Goal: Navigation & Orientation: Find specific page/section

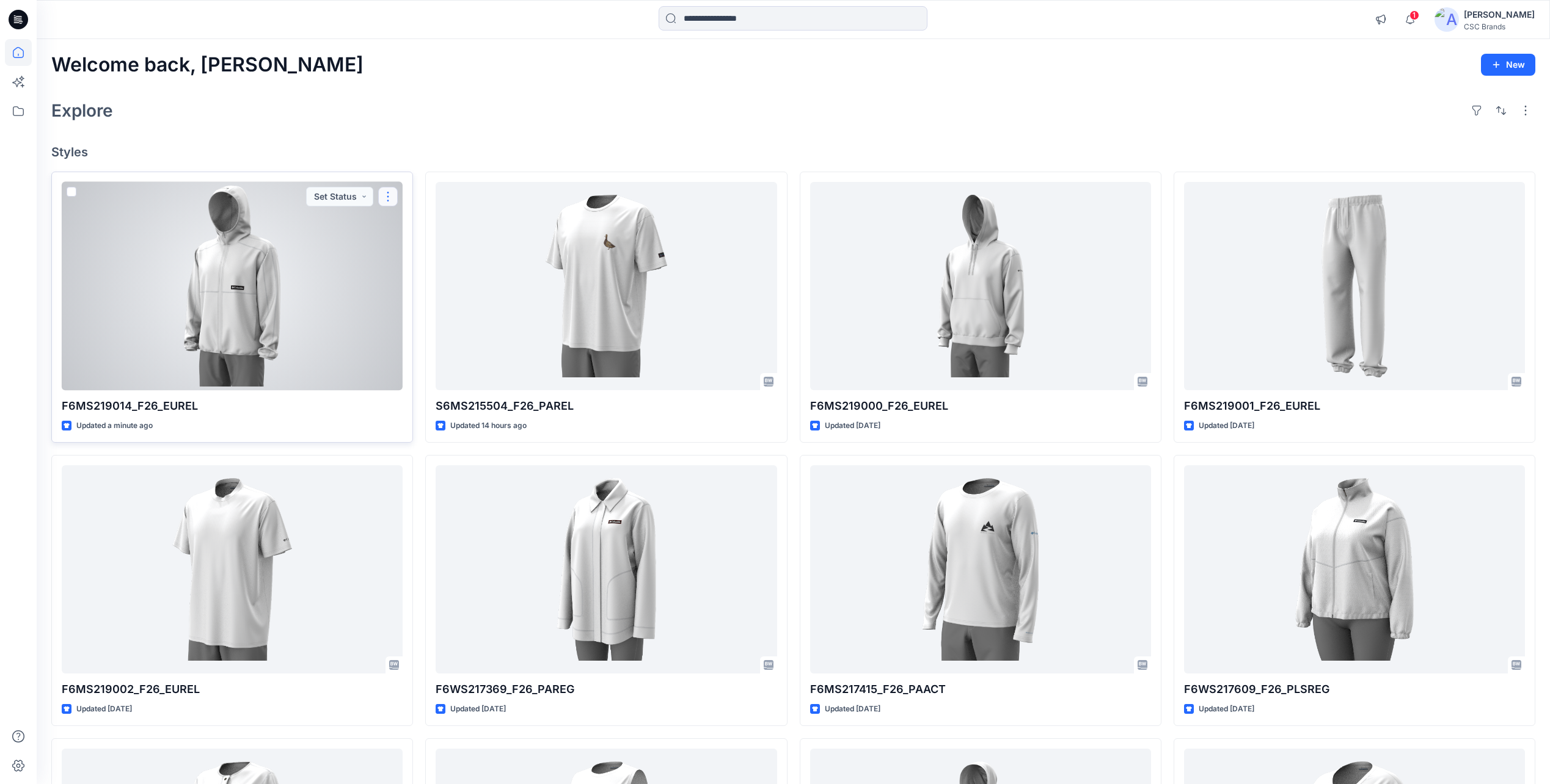
click at [386, 198] on button "button" at bounding box center [388, 197] width 20 height 20
click at [419, 227] on button "Edit" at bounding box center [447, 225] width 132 height 23
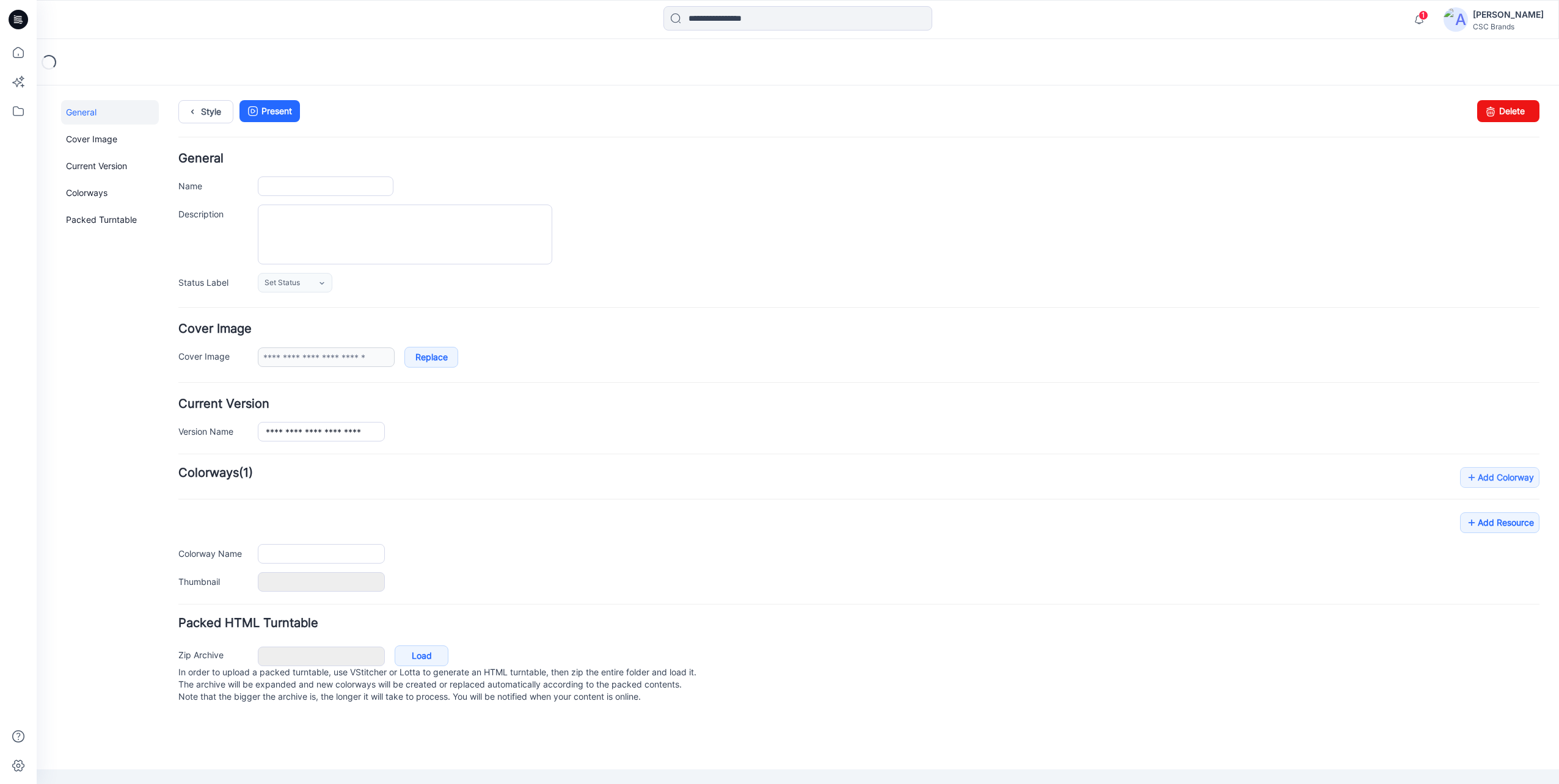
type input "**********"
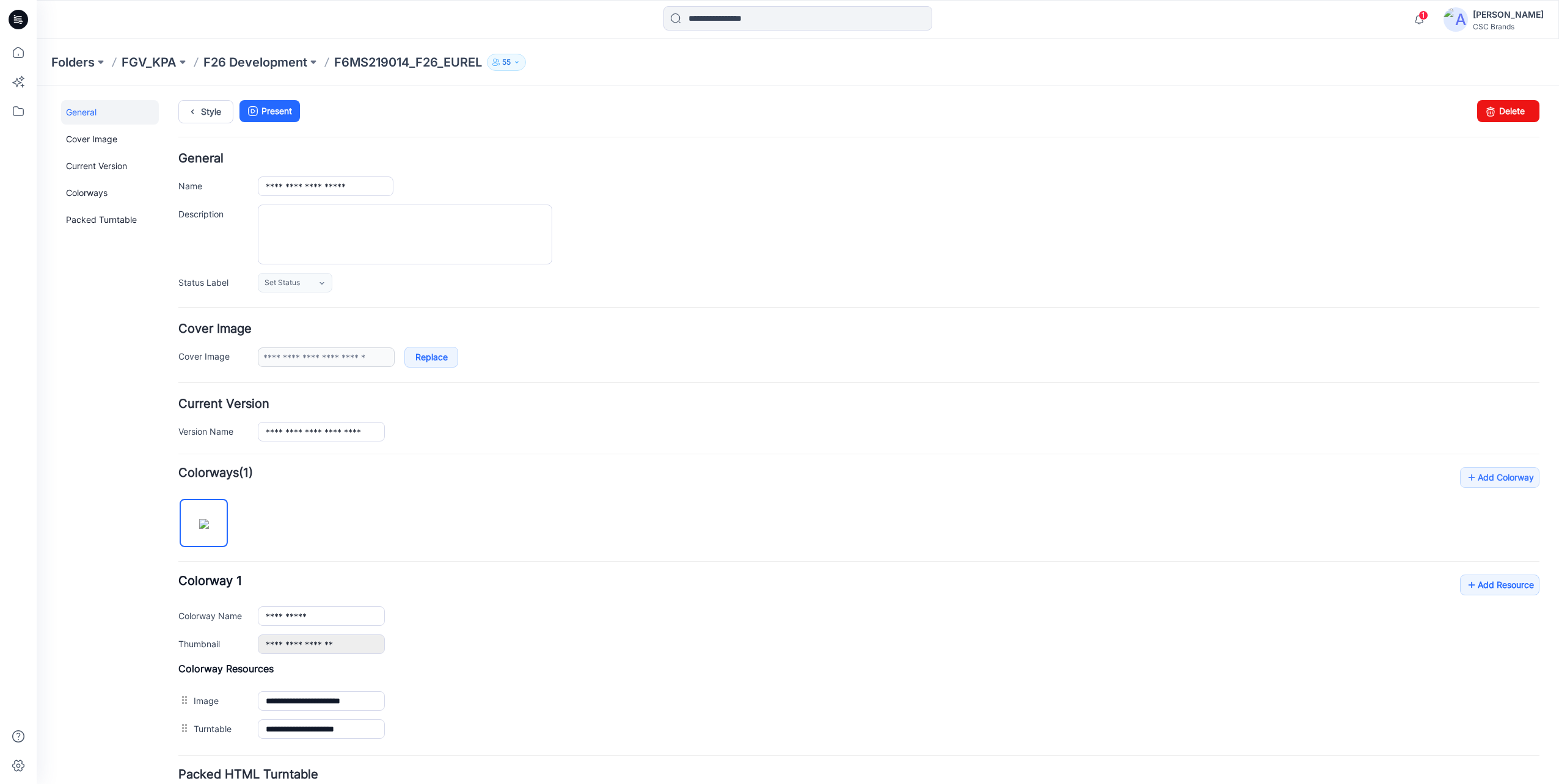
click at [1495, 122] on div "Style Present Changes Saved Delete" at bounding box center [859, 126] width 1361 height 52
click at [1490, 115] on link "Delete" at bounding box center [1508, 111] width 62 height 22
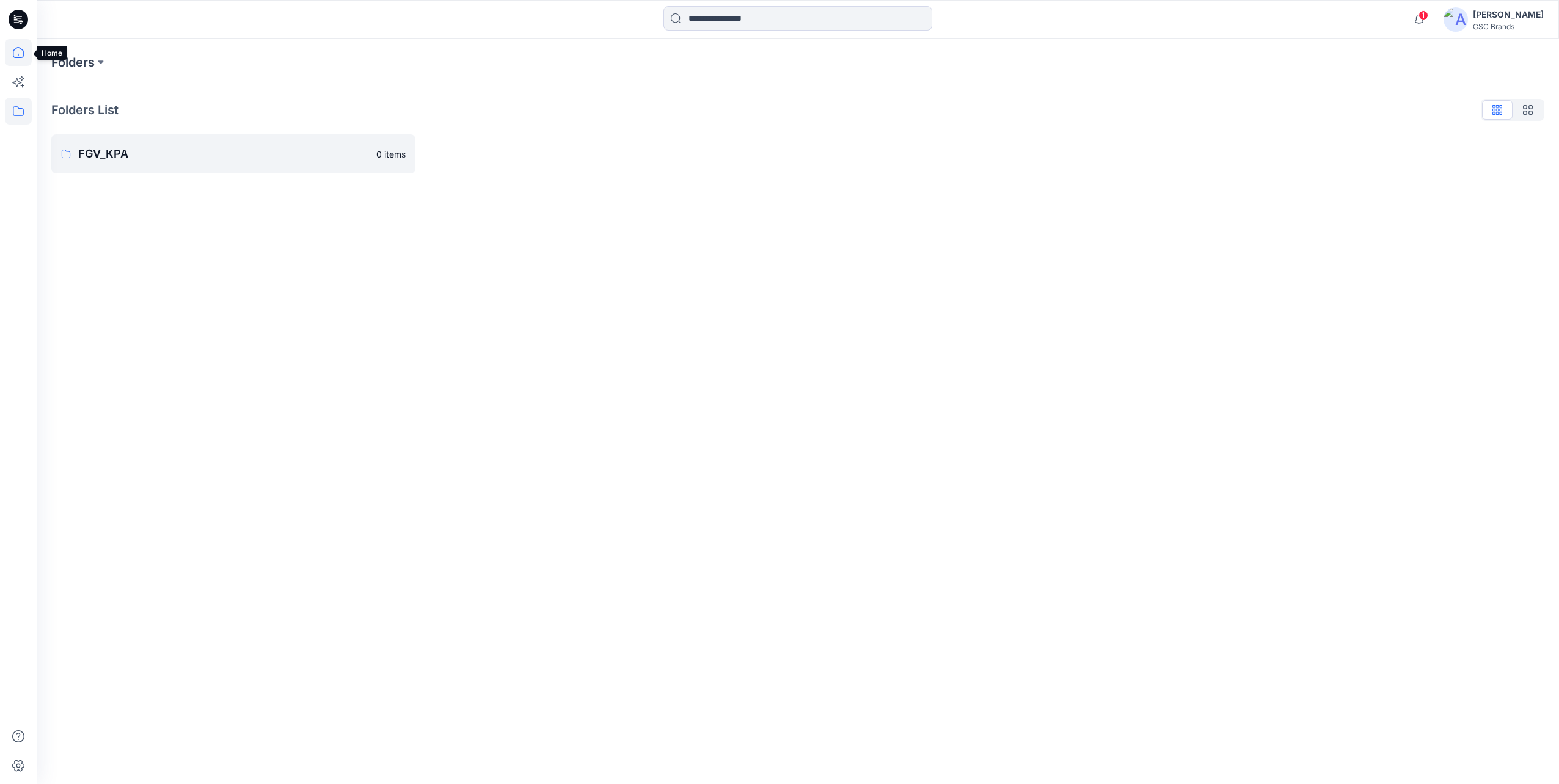
click at [14, 53] on icon at bounding box center [18, 52] width 11 height 11
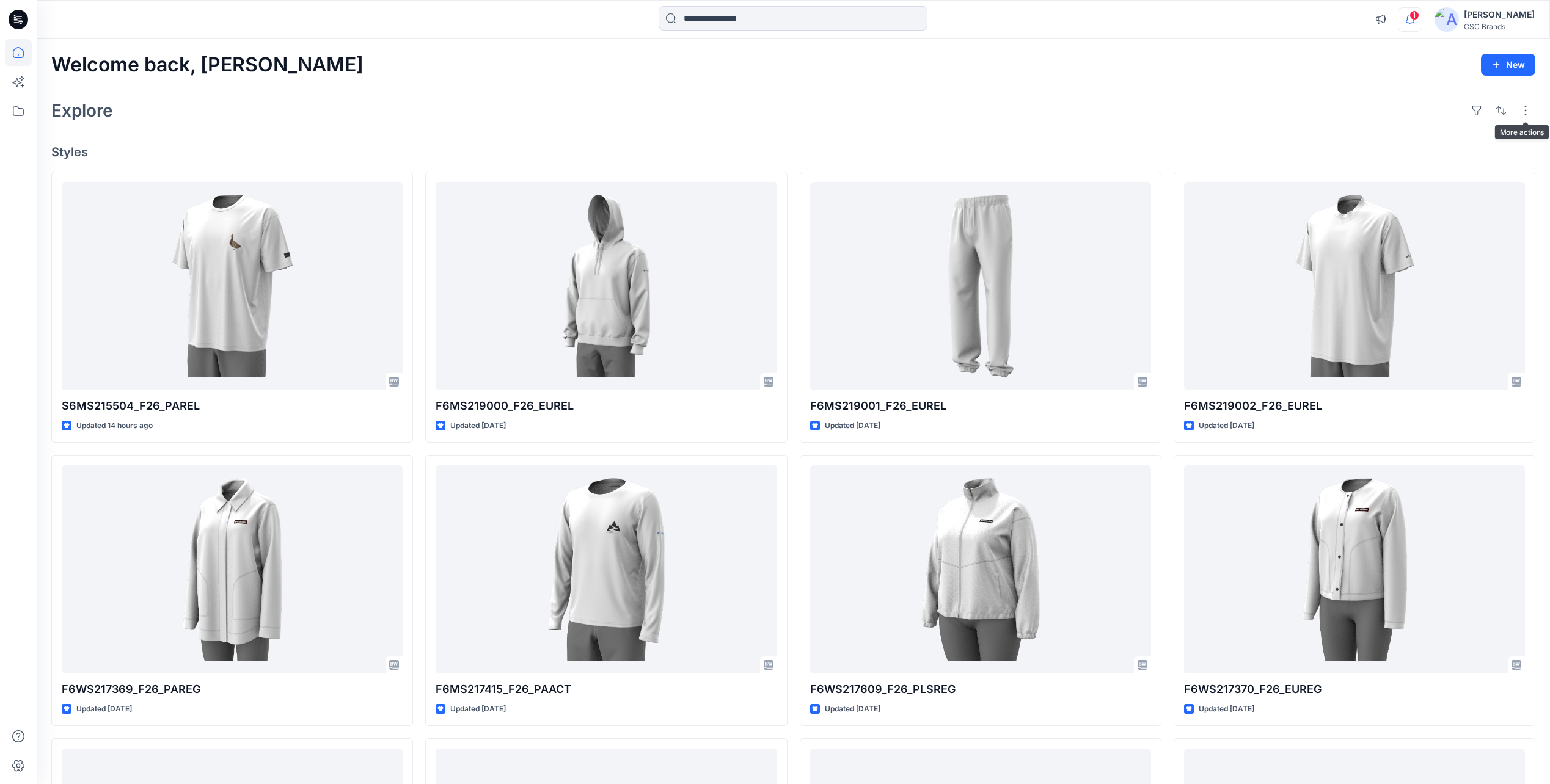
click at [1415, 21] on icon "button" at bounding box center [1409, 19] width 8 height 8
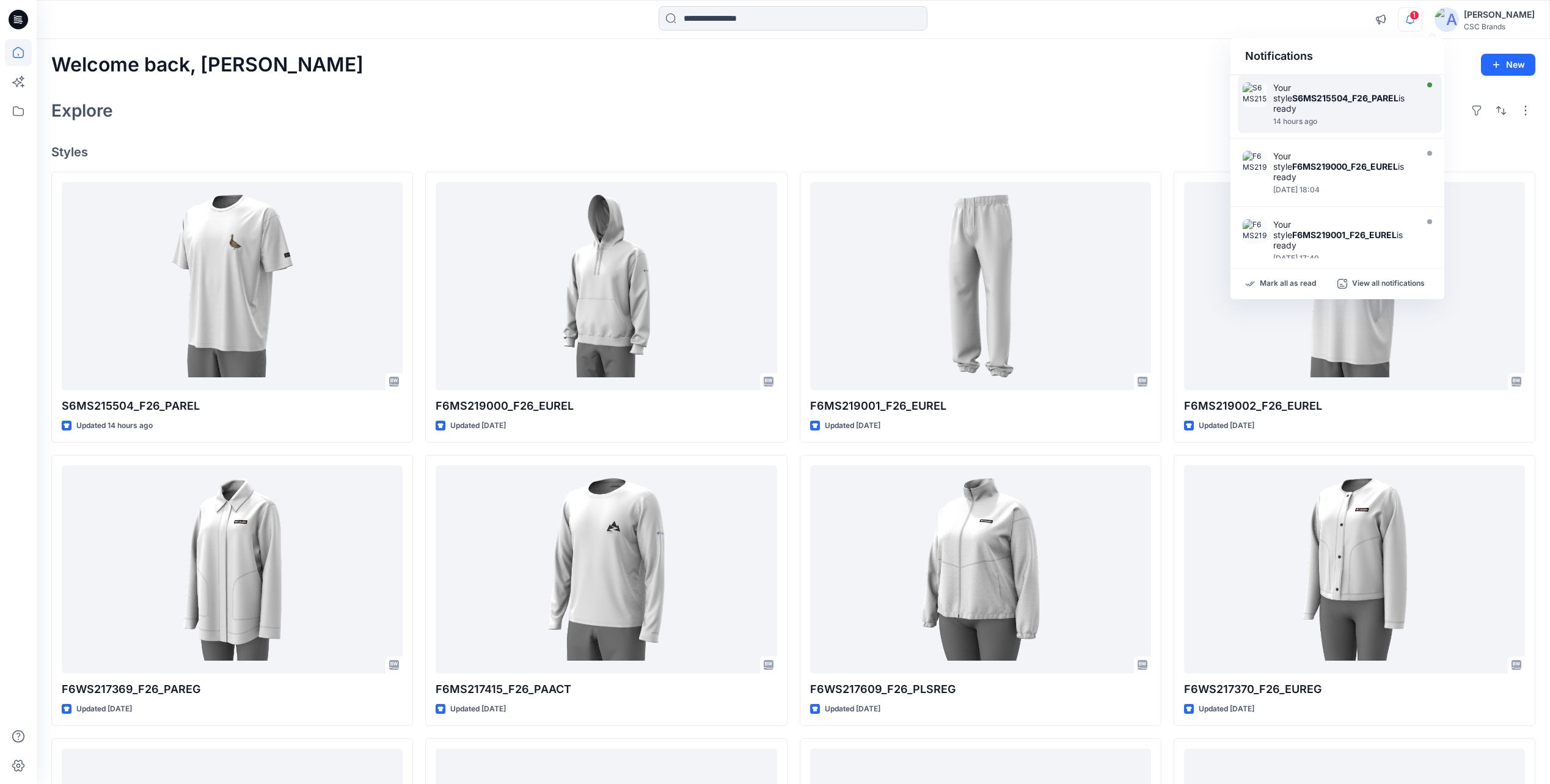
click at [1395, 95] on div "Your style S6MS215504_F26_PAREL is ready" at bounding box center [1344, 97] width 141 height 32
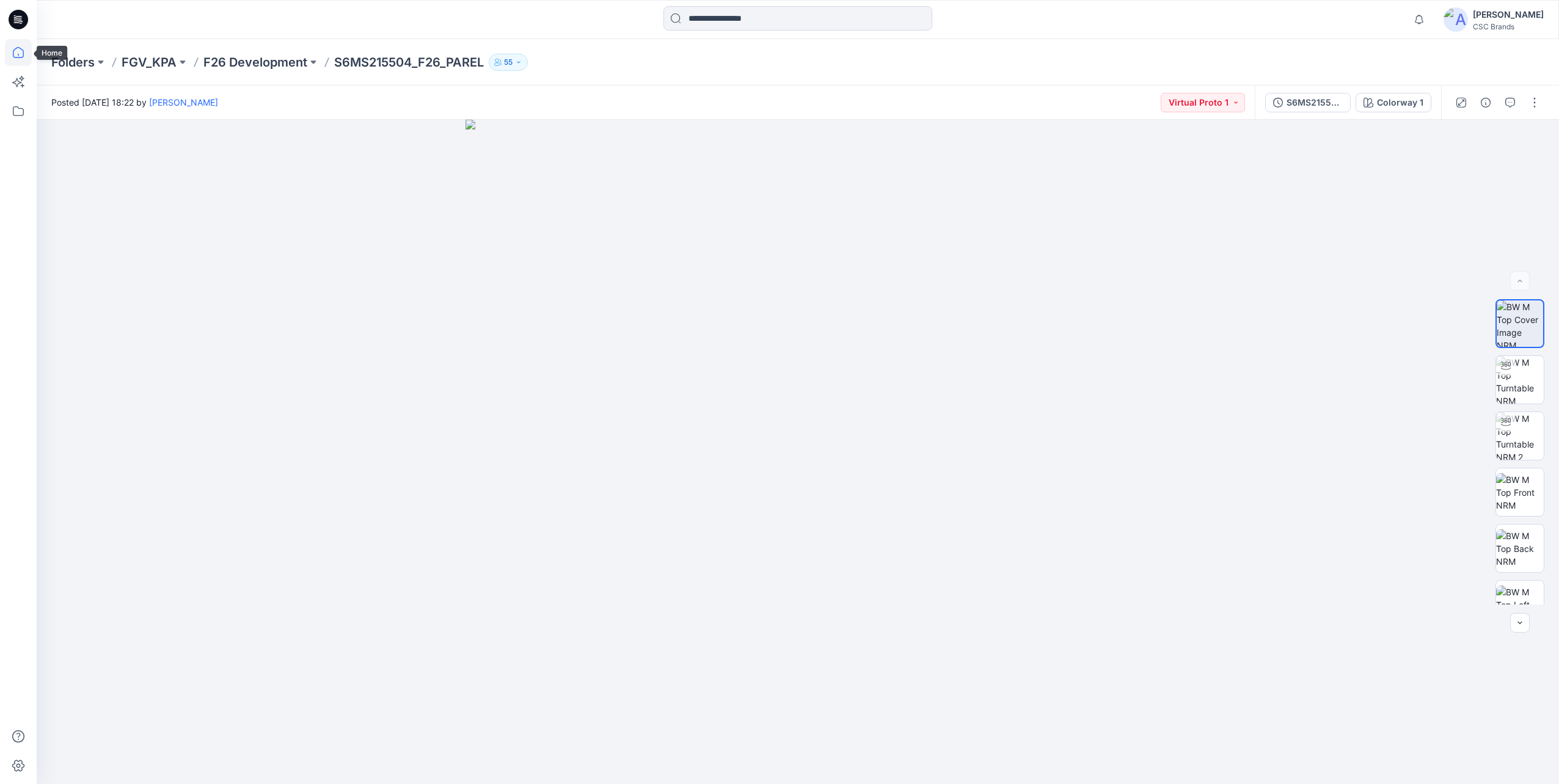
click at [13, 58] on icon at bounding box center [18, 52] width 27 height 27
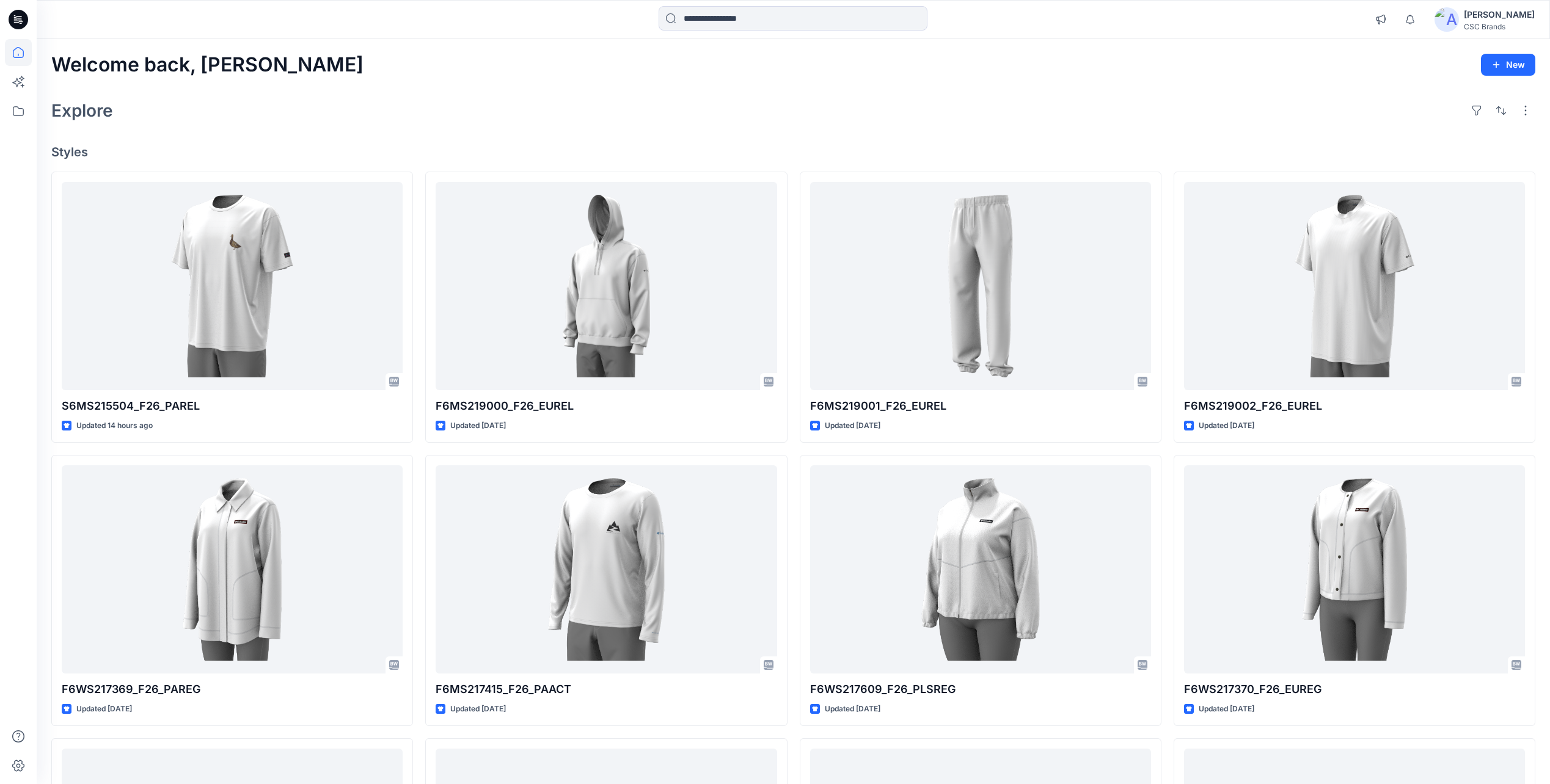
click at [1536, 113] on div "Welcome back, Mijan New Explore Styles S6MS215504_F26_PAREL Updated 14 hours ag…" at bounding box center [794, 553] width 1514 height 1029
click at [1527, 110] on button "button" at bounding box center [1526, 111] width 20 height 20
click at [1406, 71] on div "Welcome back, Mijan New" at bounding box center [794, 65] width 1484 height 23
click at [1386, 18] on icon "button" at bounding box center [1380, 19] width 10 height 10
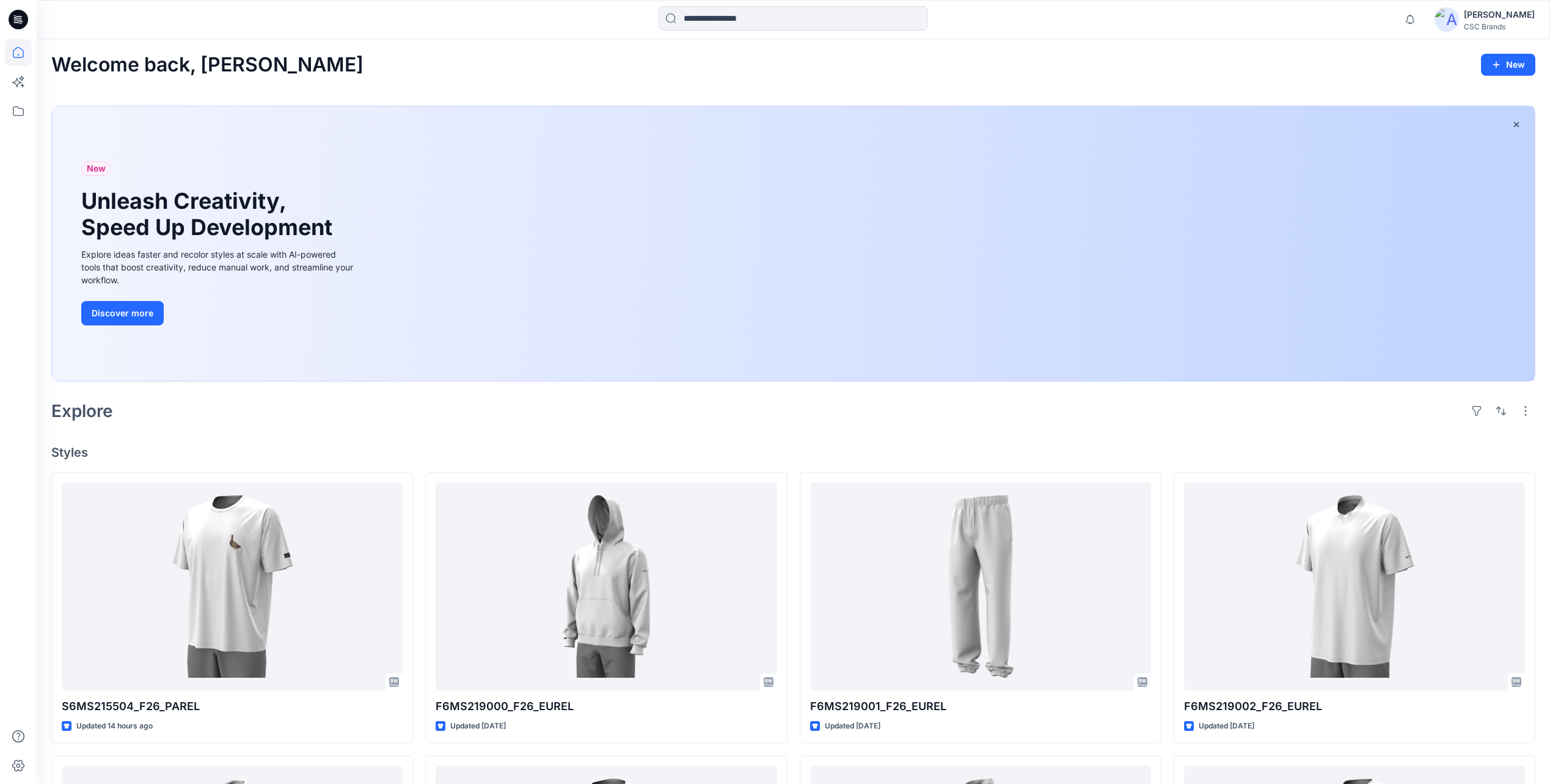
click at [1403, 17] on div "Notifications Your style S6MS215504_F26_PAREL is ready 14 hours ago Your style …" at bounding box center [794, 20] width 1513 height 27
click at [14, 105] on icon at bounding box center [18, 111] width 27 height 27
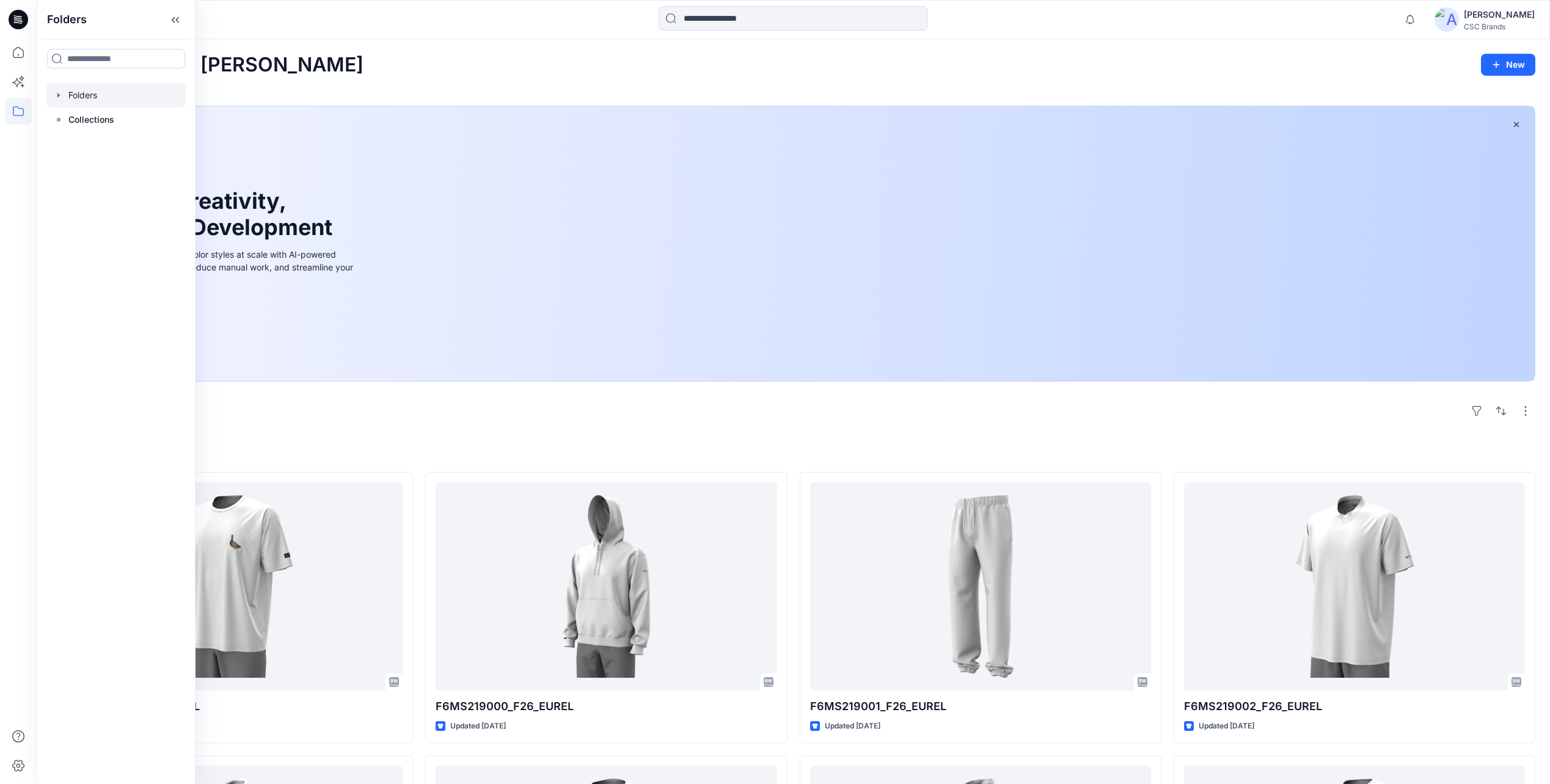
click at [90, 105] on div at bounding box center [116, 95] width 139 height 24
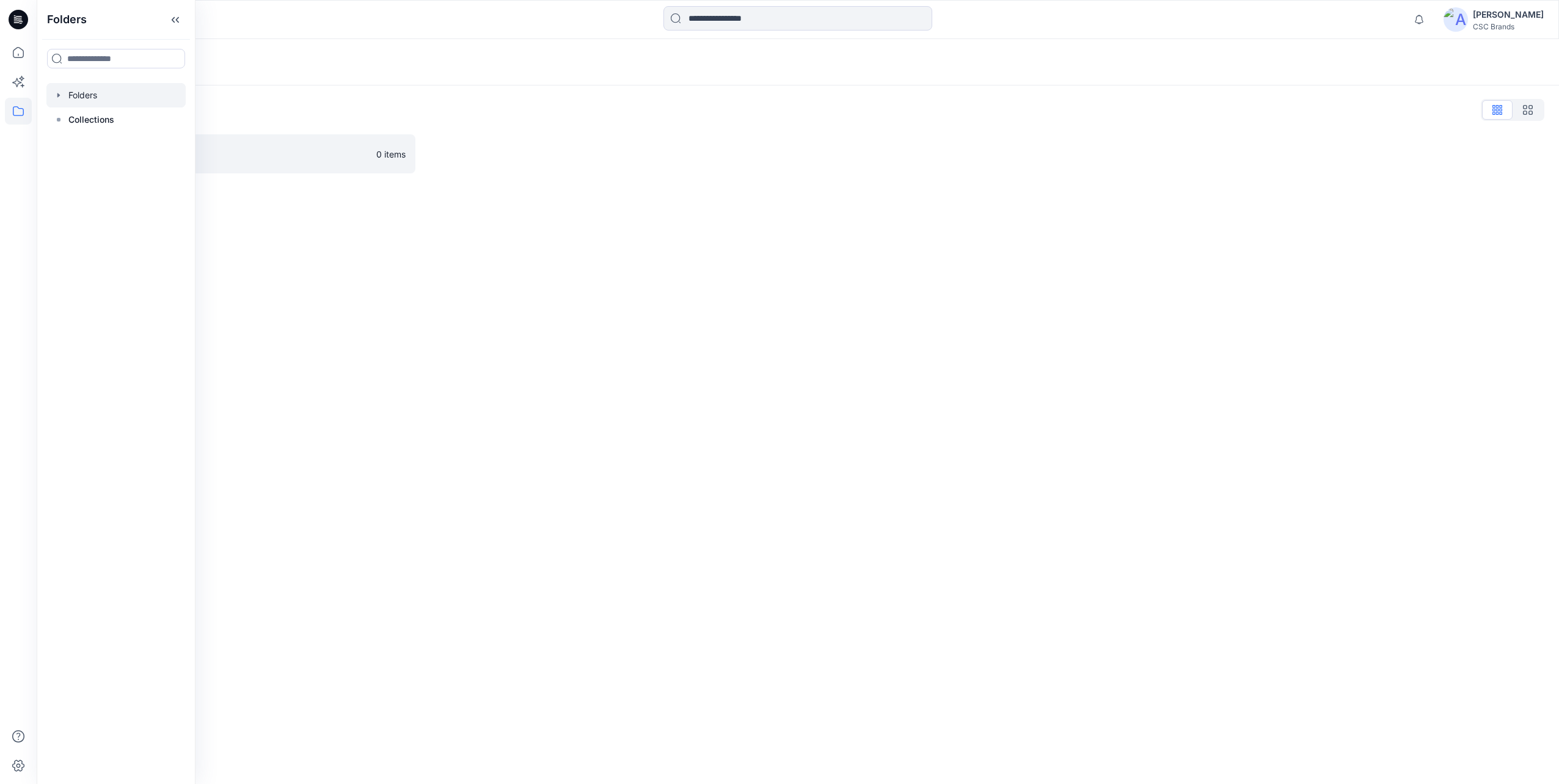
click at [267, 74] on div "Folders" at bounding box center [798, 61] width 1523 height 46
click at [18, 107] on icon at bounding box center [18, 111] width 11 height 10
click at [81, 115] on p "Collections" at bounding box center [91, 120] width 46 height 14
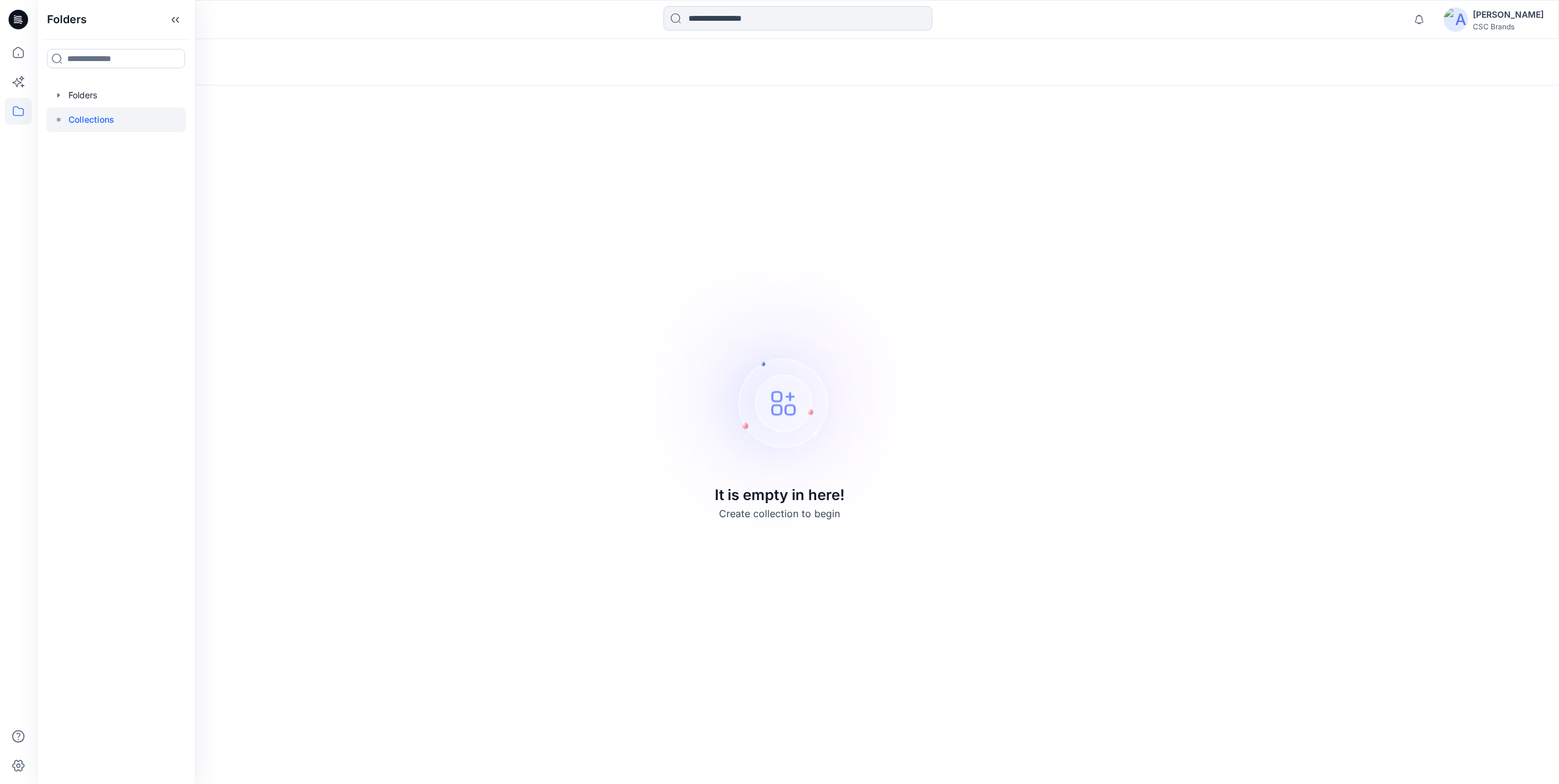
click at [409, 46] on div "Collections" at bounding box center [798, 61] width 1523 height 46
click at [27, 29] on icon at bounding box center [18, 19] width 20 height 39
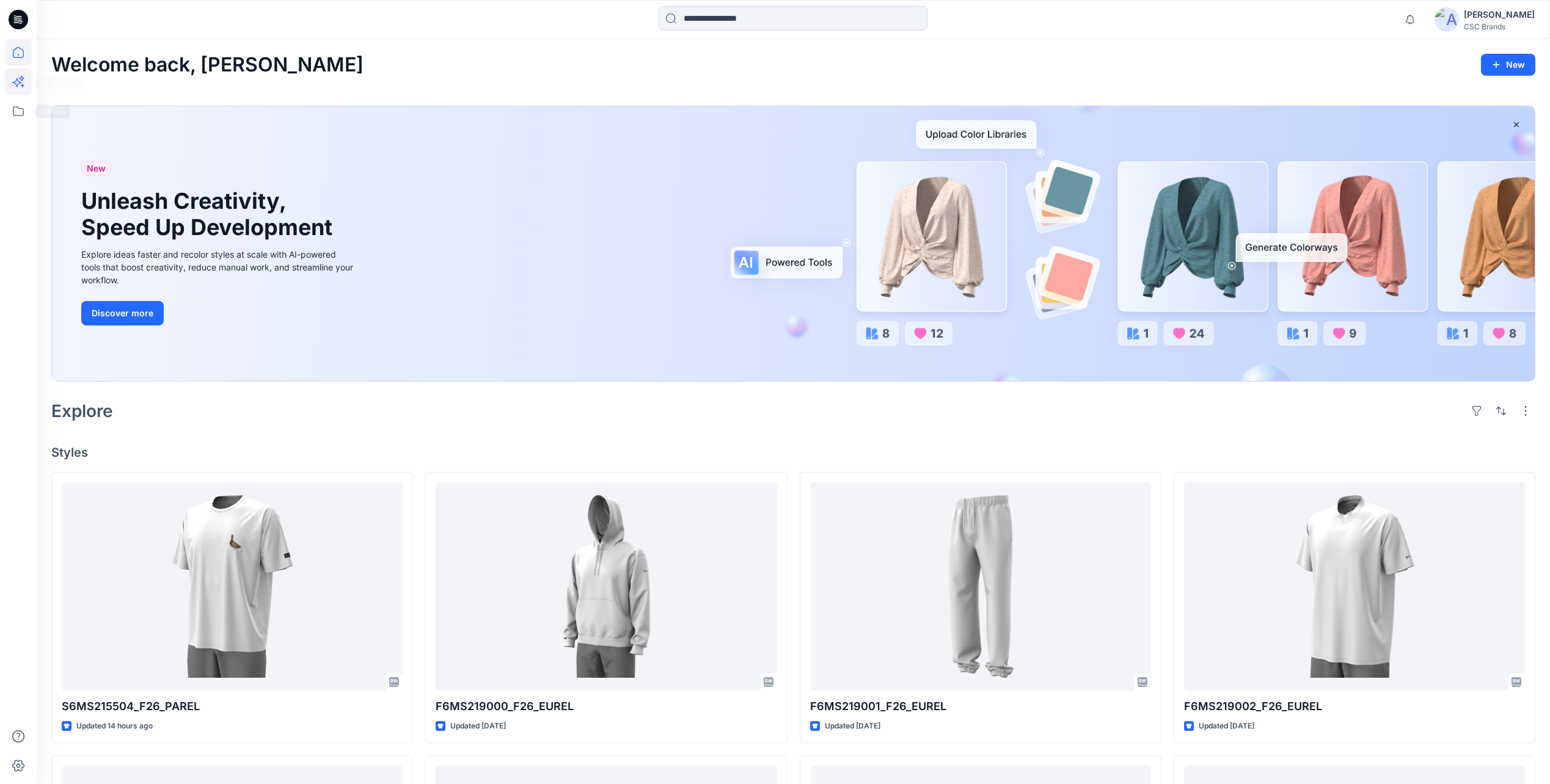
click at [25, 90] on icon at bounding box center [18, 82] width 27 height 27
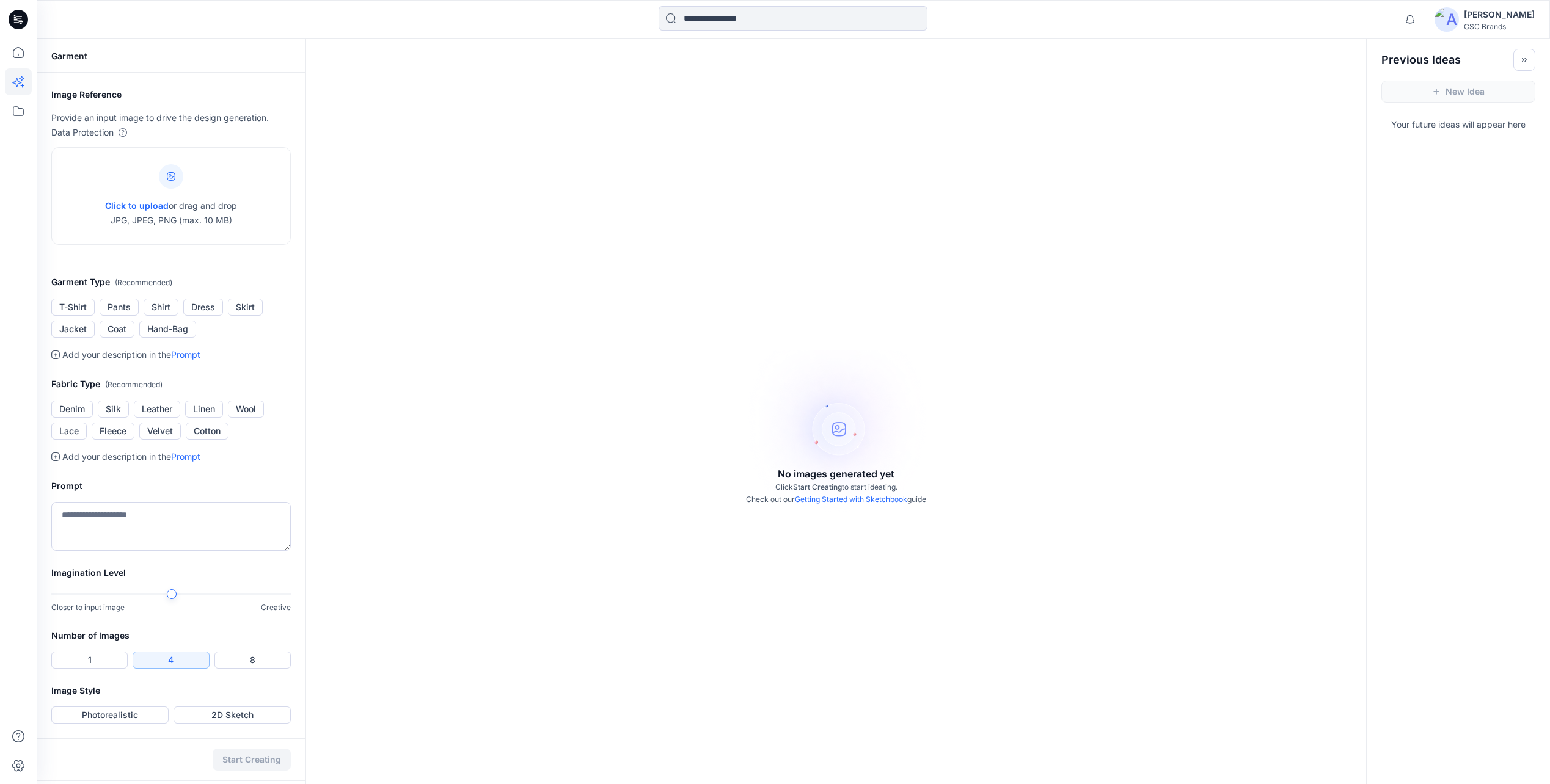
click at [11, 22] on icon at bounding box center [18, 20] width 20 height 20
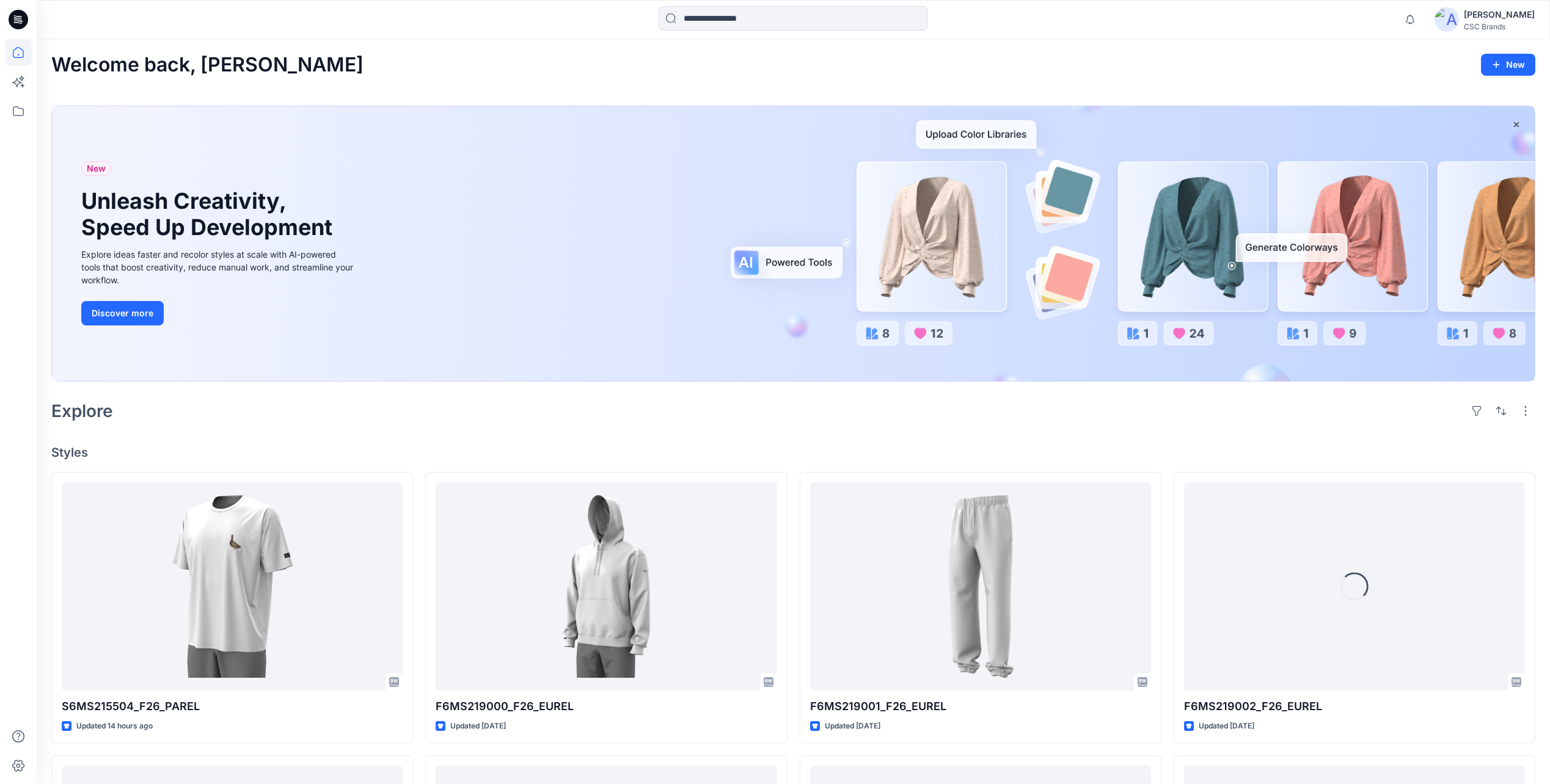
click at [1490, 25] on div "CSC Brands" at bounding box center [1499, 26] width 71 height 9
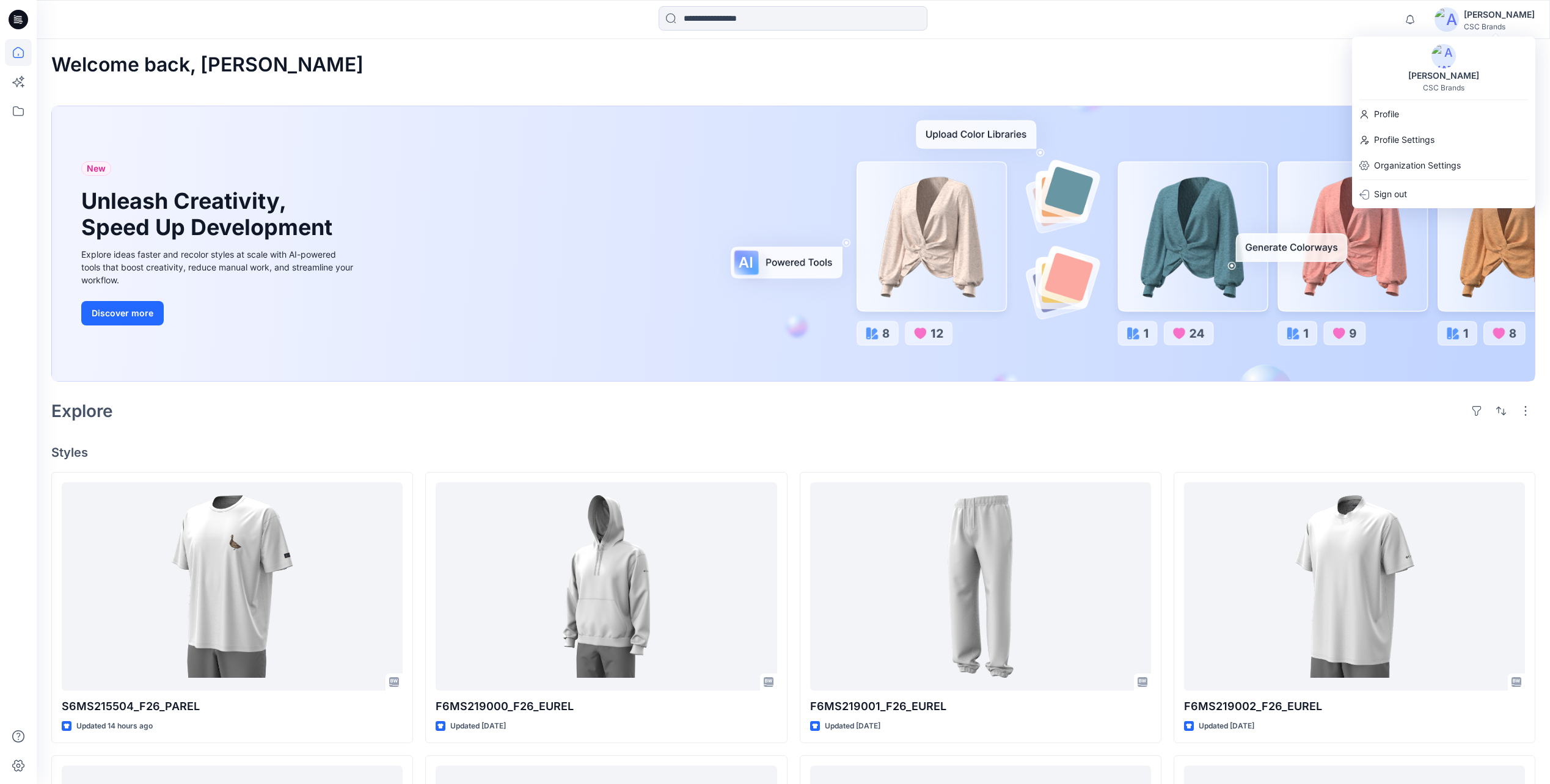
click at [1273, 86] on div "Welcome back, Mijan New New Unleash Creativity, Speed Up Development Explore id…" at bounding box center [794, 704] width 1514 height 1330
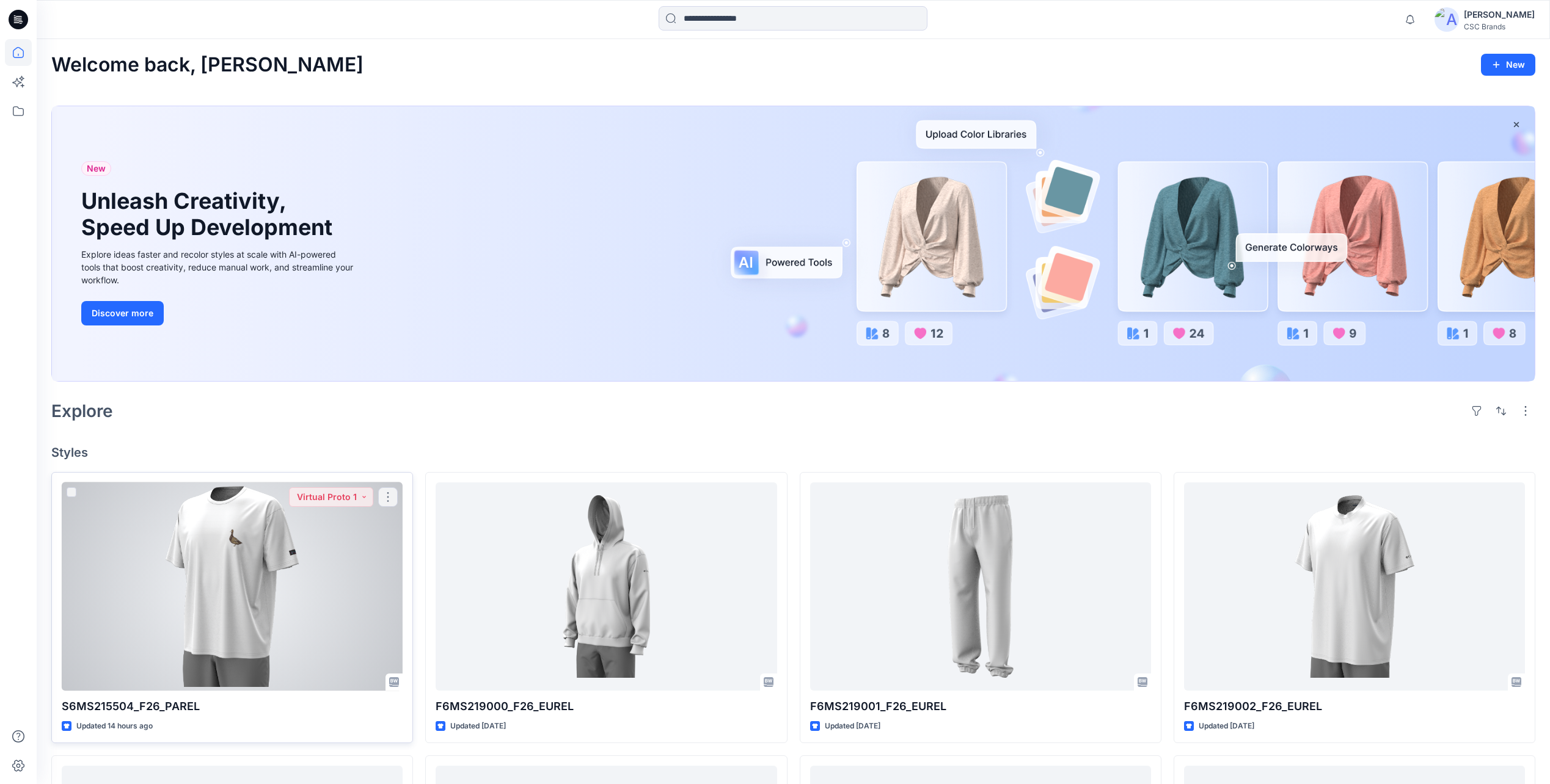
click at [351, 556] on div at bounding box center [232, 586] width 341 height 208
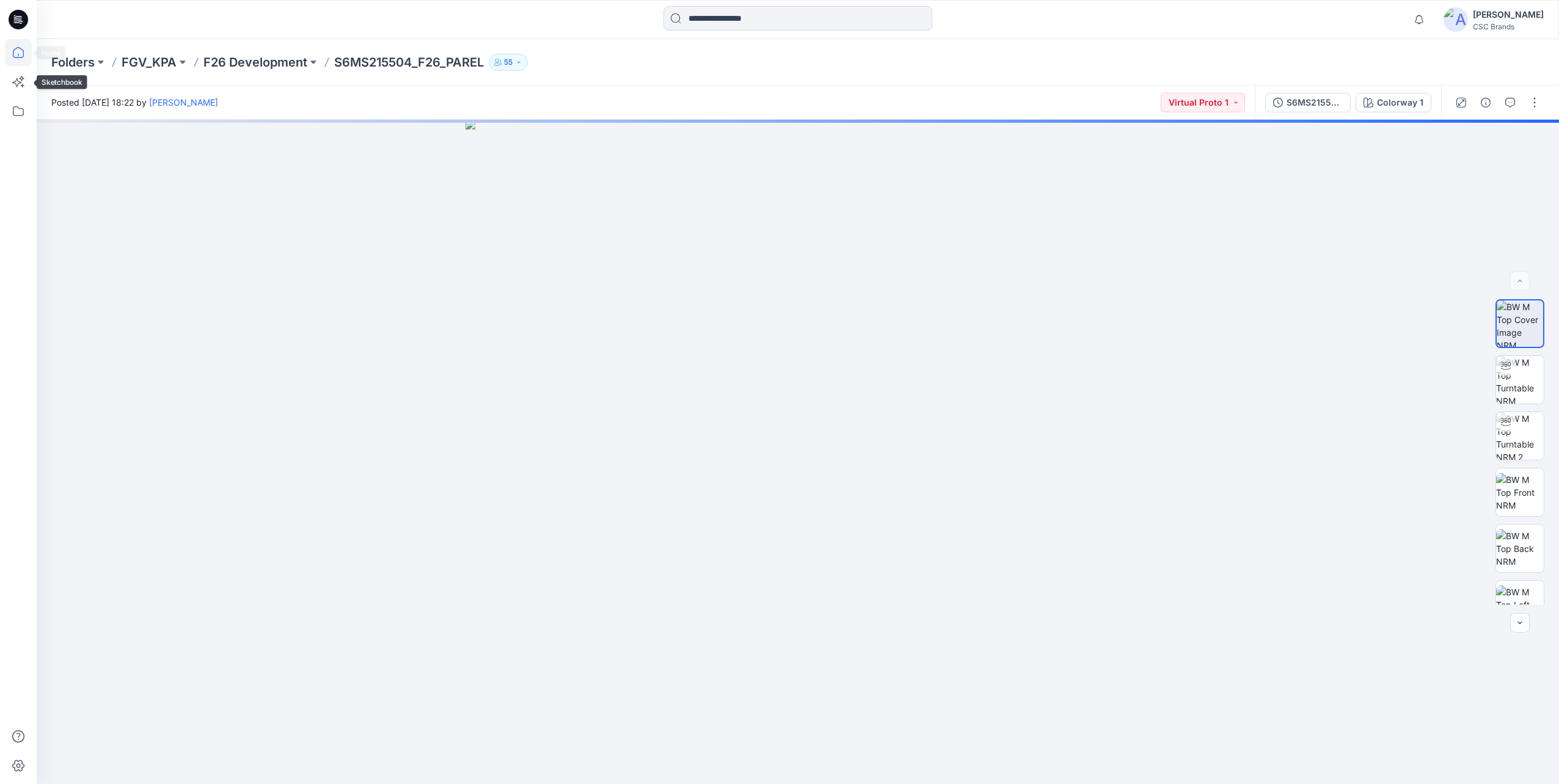
click at [18, 58] on icon at bounding box center [18, 52] width 11 height 11
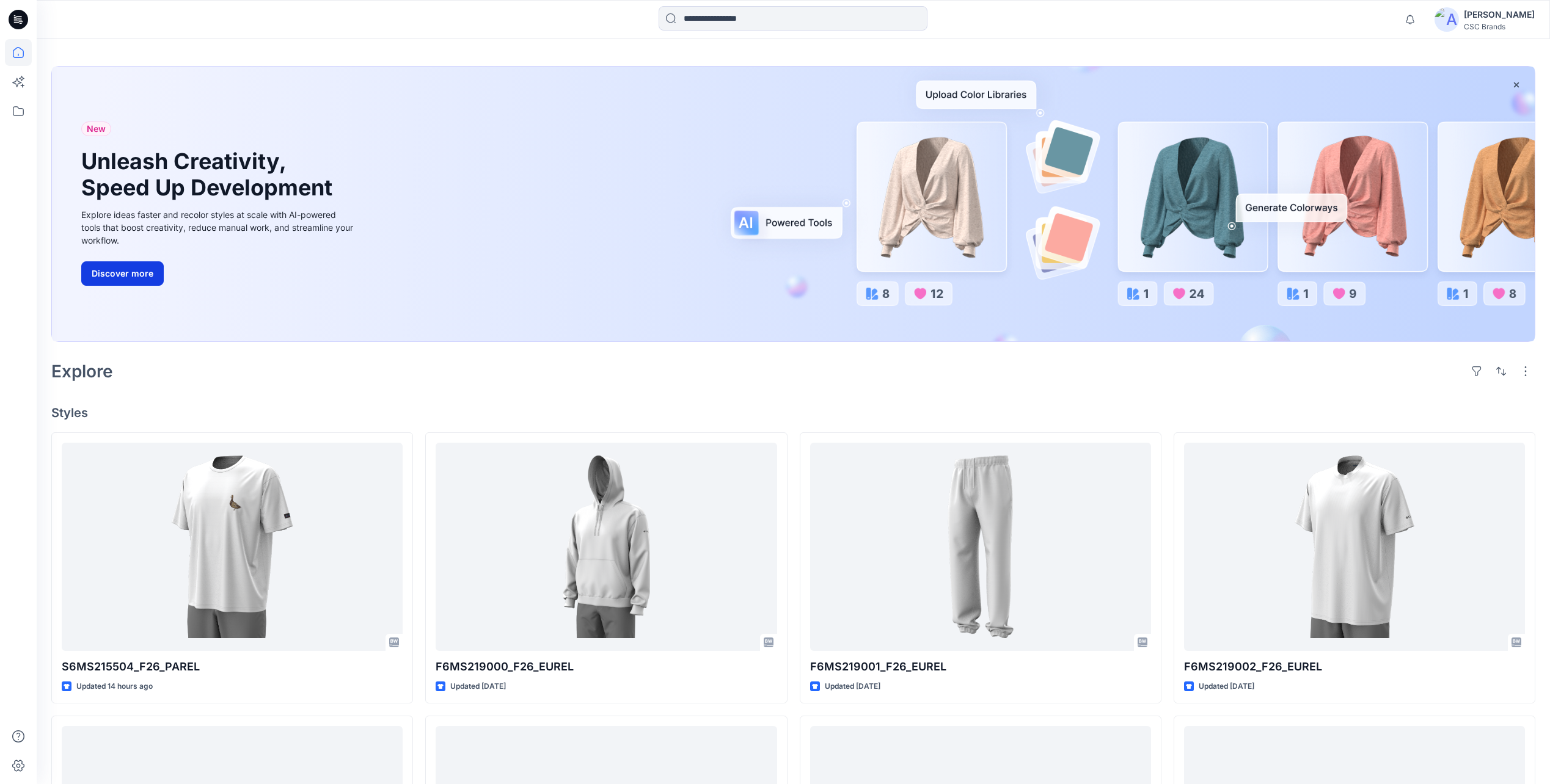
scroll to position [61, 0]
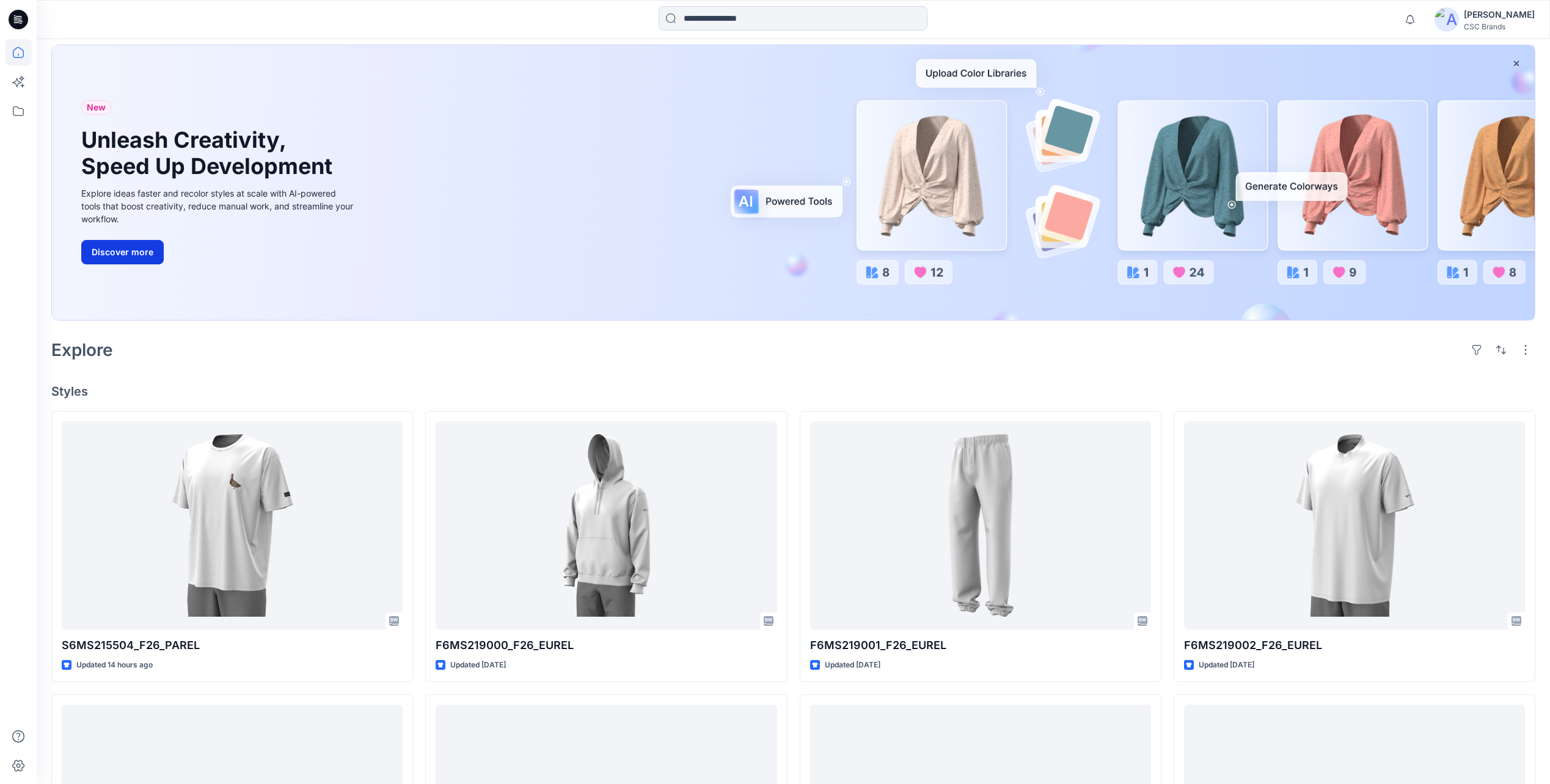
click at [118, 246] on button "Discover more" at bounding box center [122, 252] width 82 height 24
click at [17, 20] on icon at bounding box center [18, 20] width 20 height 20
click at [22, 21] on icon at bounding box center [18, 20] width 20 height 20
click at [24, 50] on icon at bounding box center [18, 52] width 27 height 27
click at [16, 14] on icon at bounding box center [18, 20] width 20 height 20
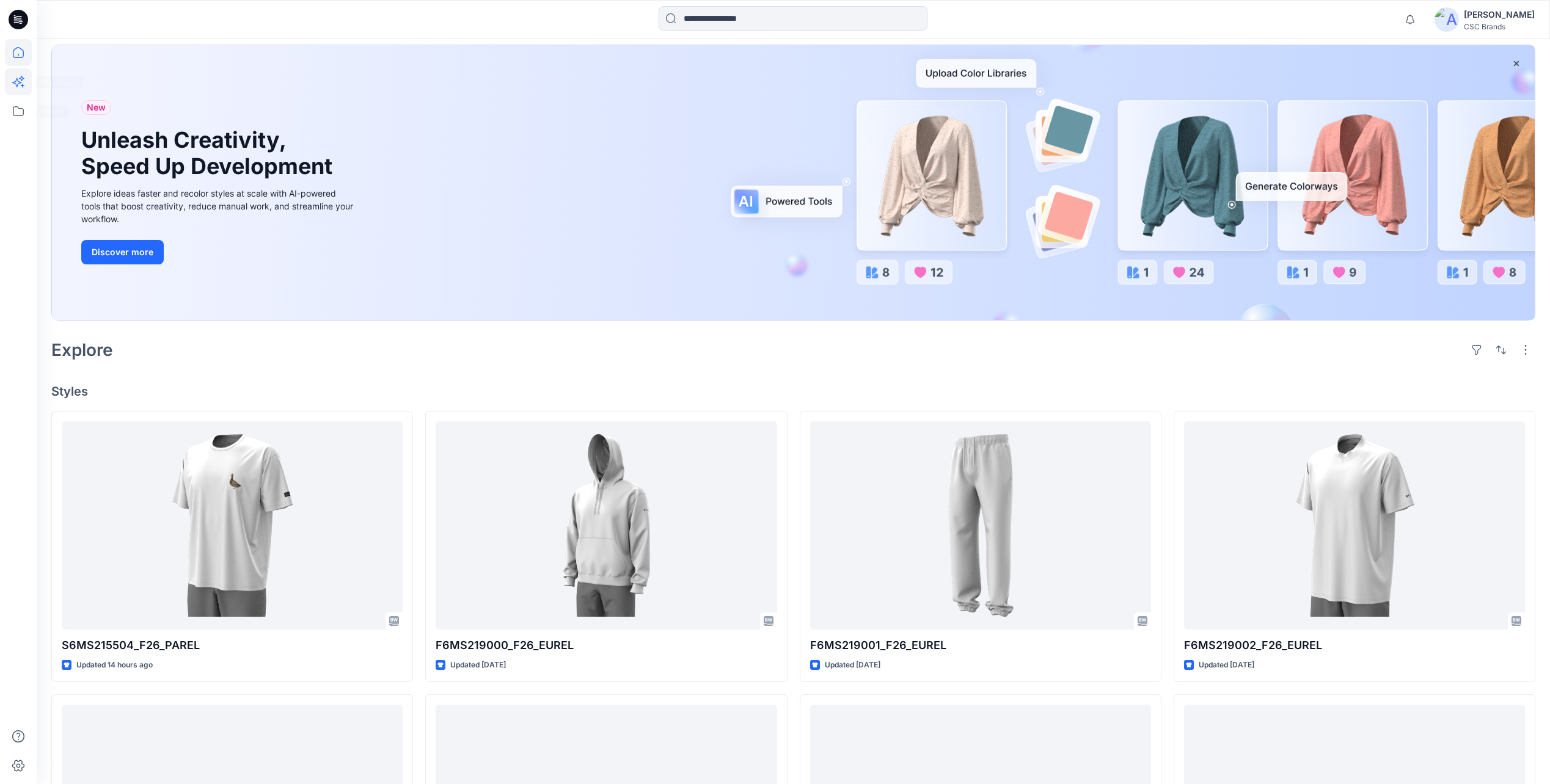
click at [19, 80] on icon at bounding box center [18, 82] width 27 height 27
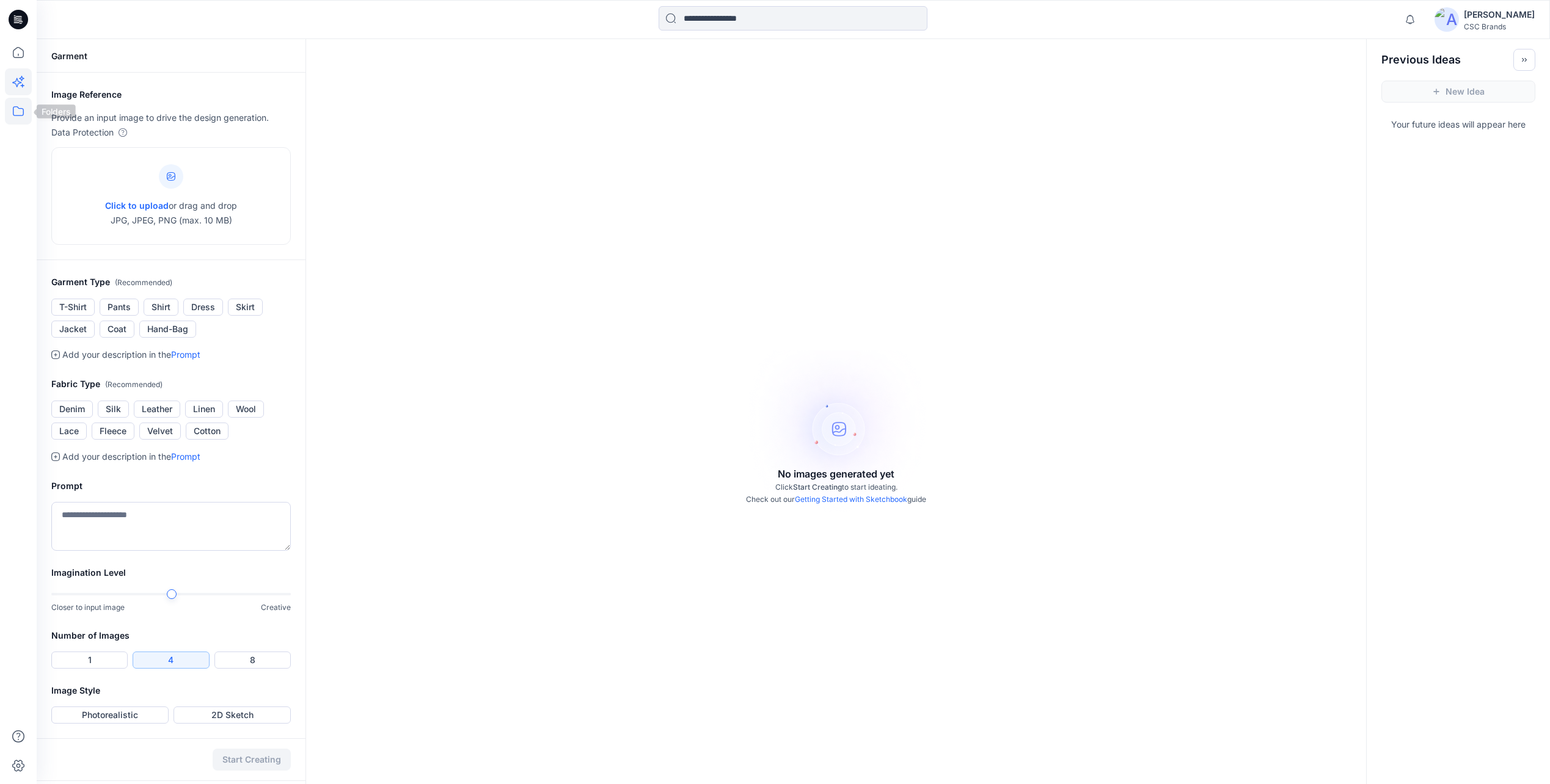
click at [12, 100] on icon at bounding box center [18, 111] width 27 height 27
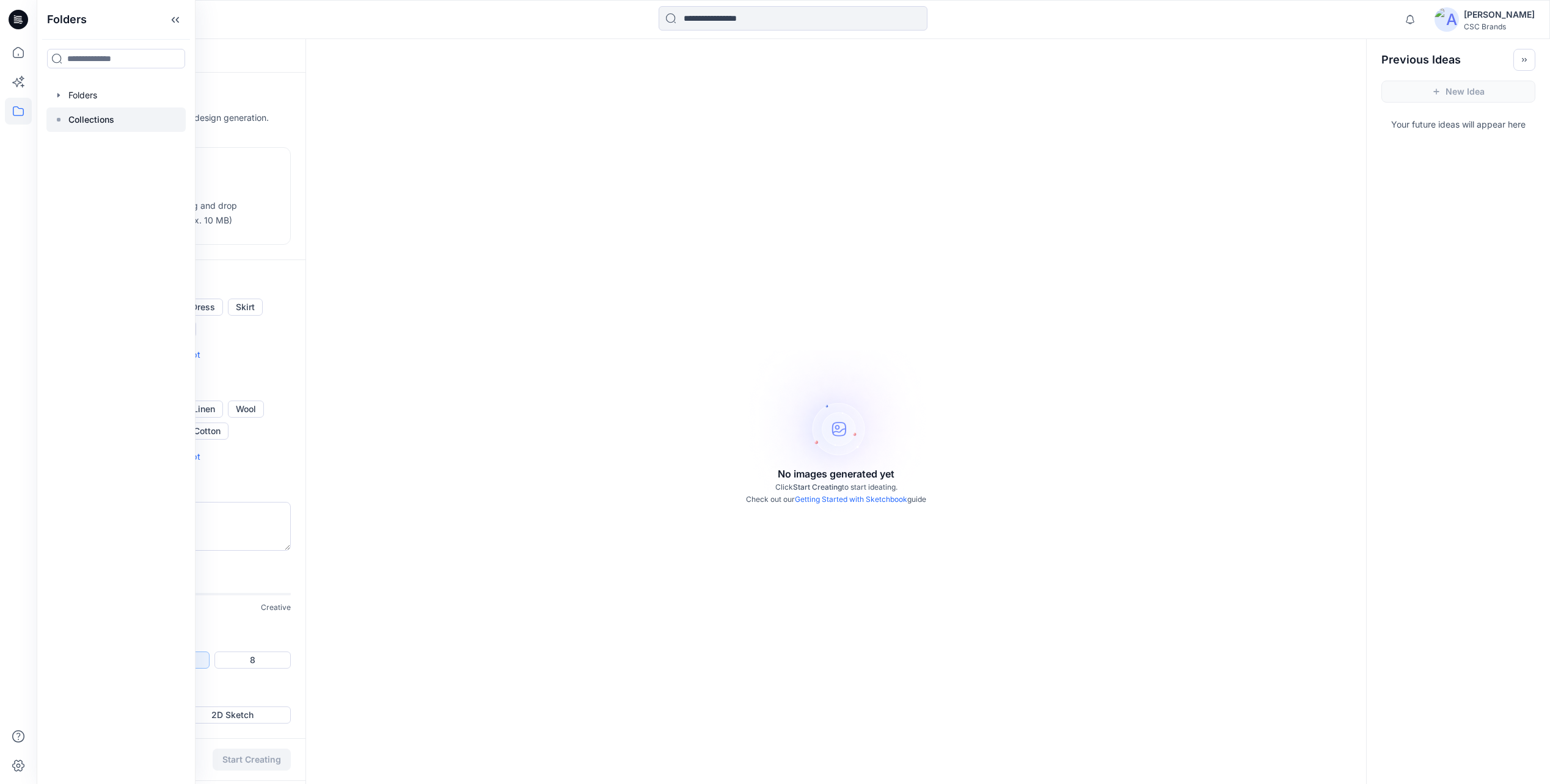
click at [84, 116] on p "Collections" at bounding box center [91, 120] width 46 height 14
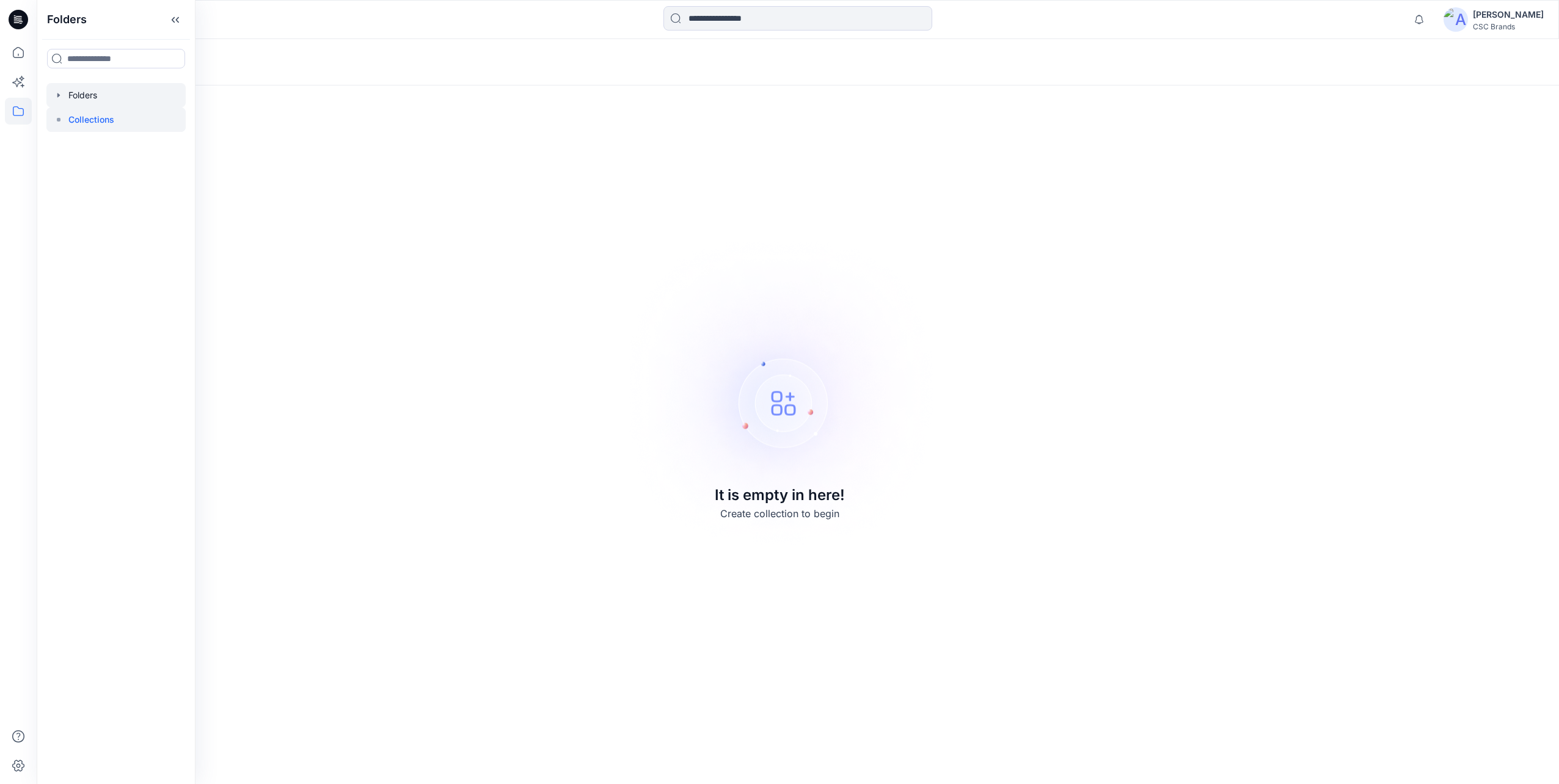
click at [97, 87] on div at bounding box center [116, 95] width 139 height 24
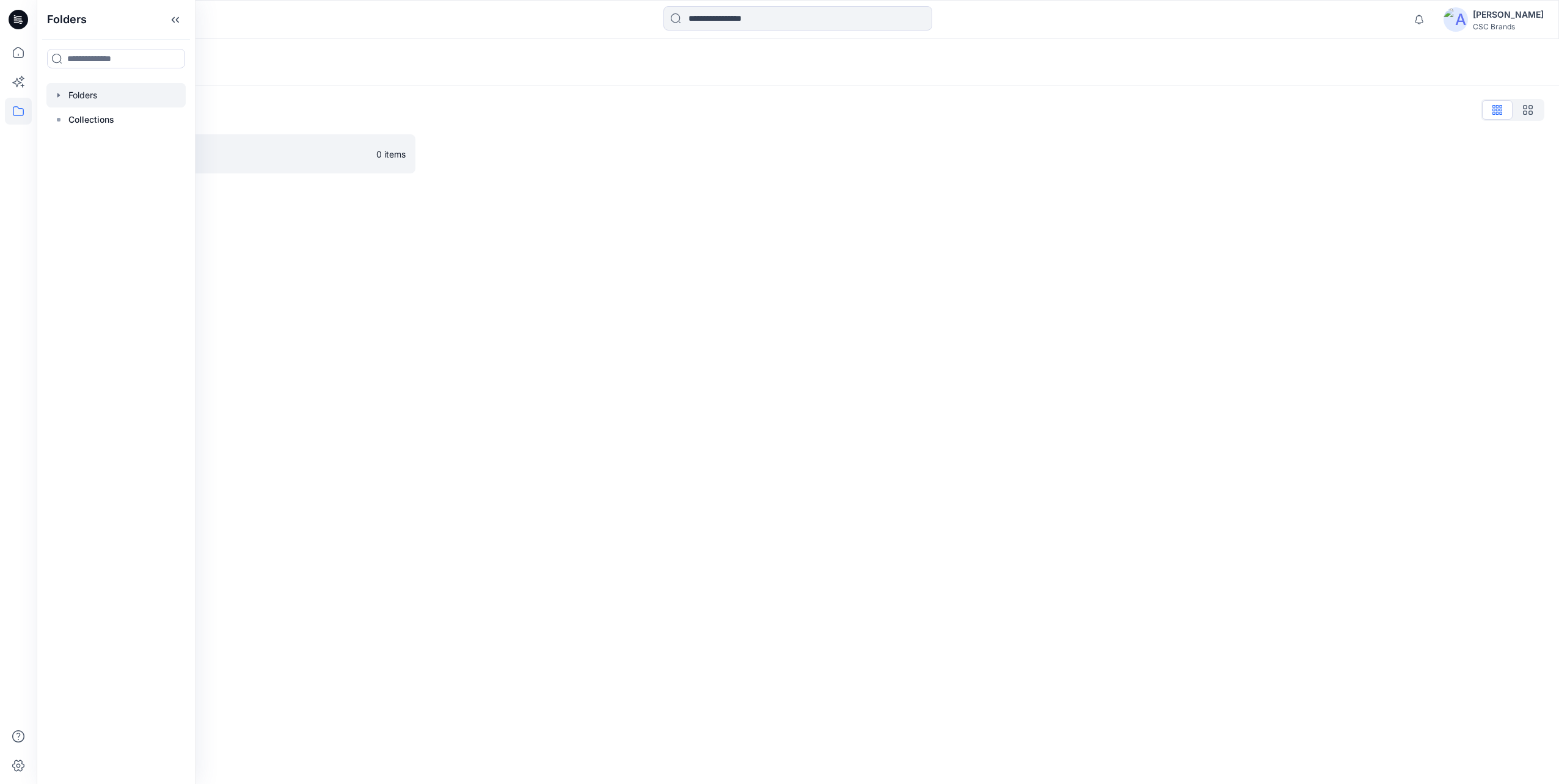
click at [263, 80] on div "Folders" at bounding box center [798, 61] width 1523 height 46
click at [24, 59] on icon at bounding box center [18, 52] width 27 height 27
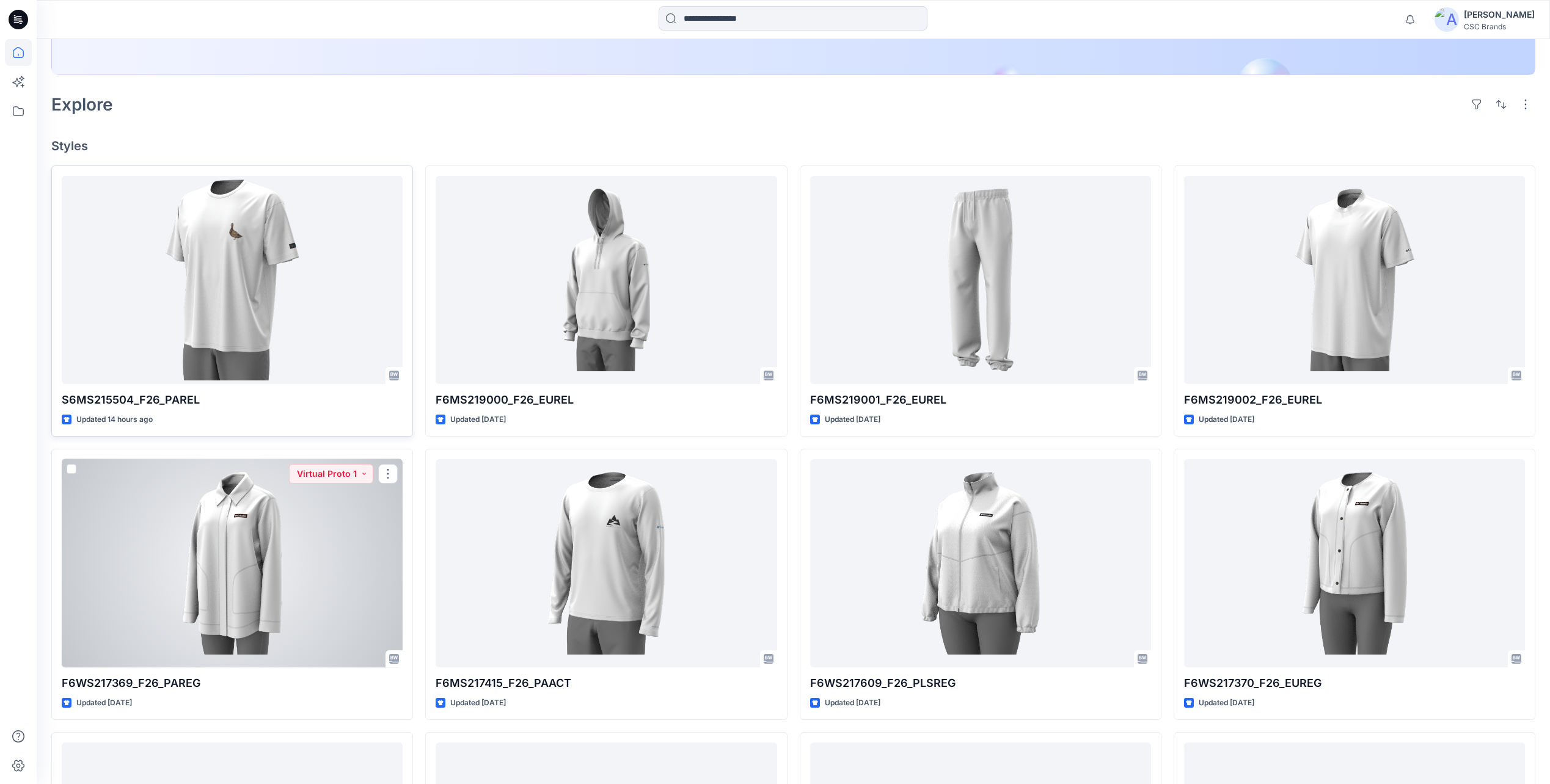
scroll to position [305, 0]
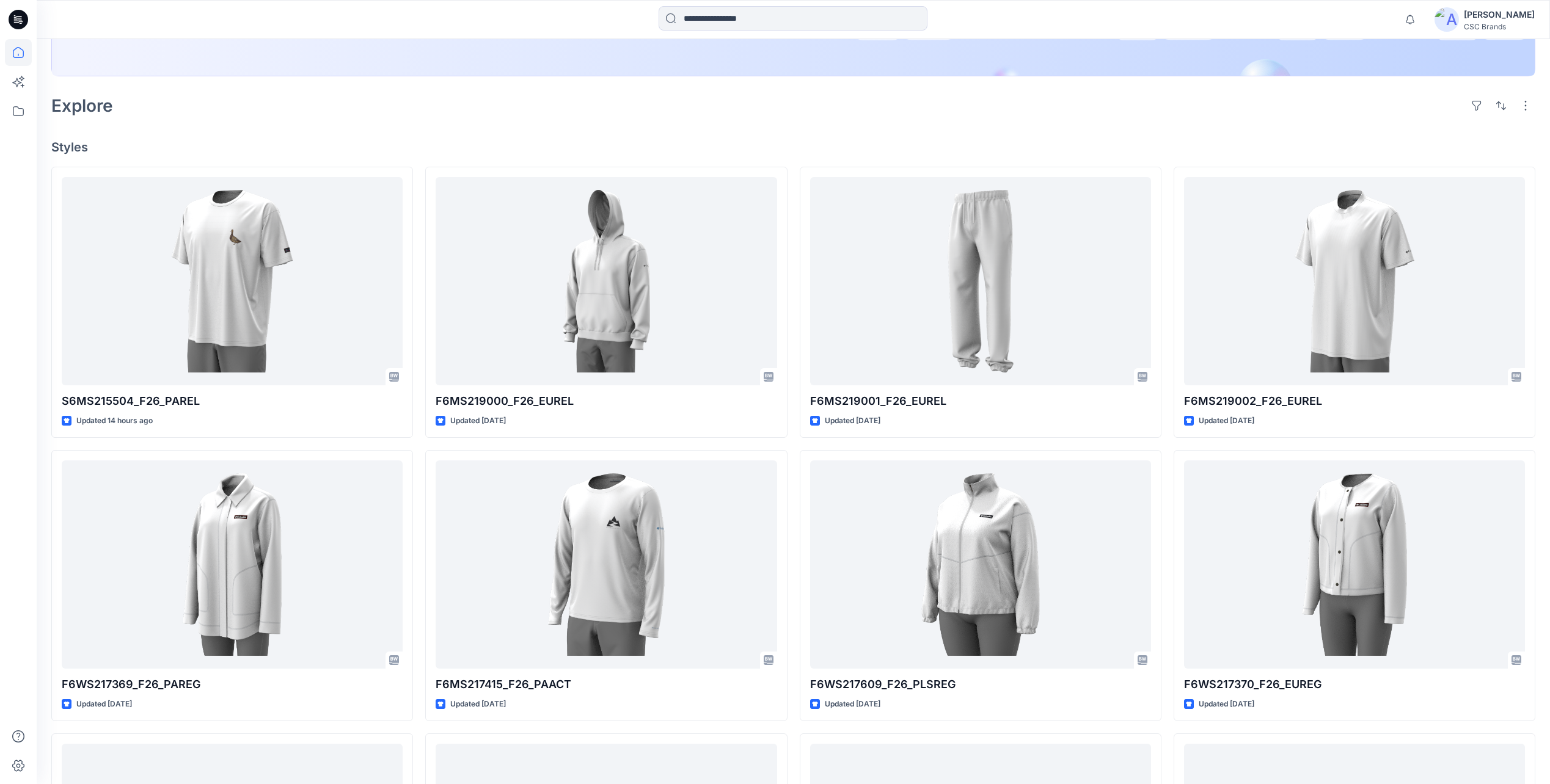
click at [576, 135] on div "Welcome back, Mijan New New Unleash Creativity, Speed Up Development Explore id…" at bounding box center [794, 399] width 1514 height 1330
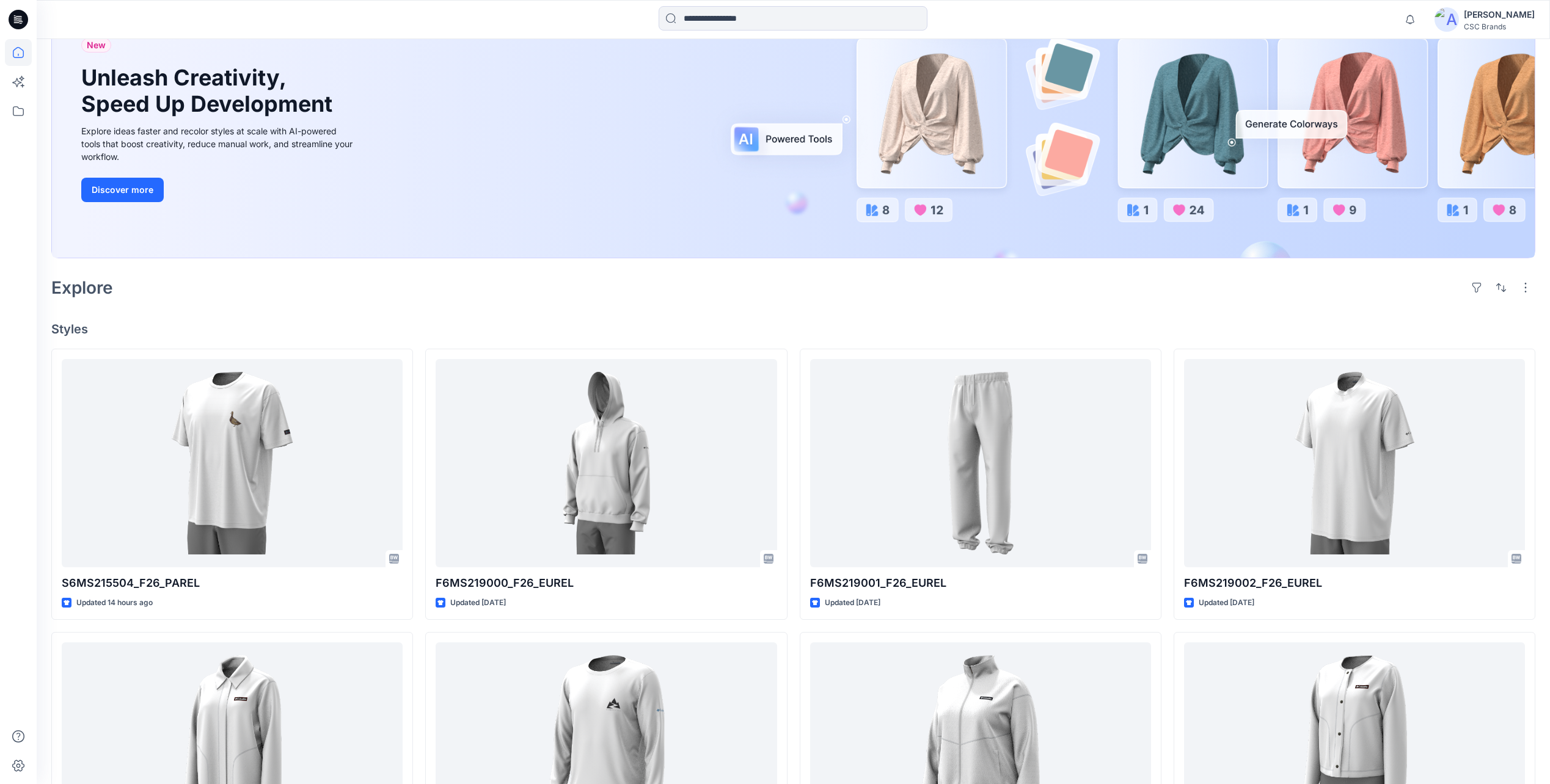
scroll to position [0, 0]
